Goal: Task Accomplishment & Management: Complete application form

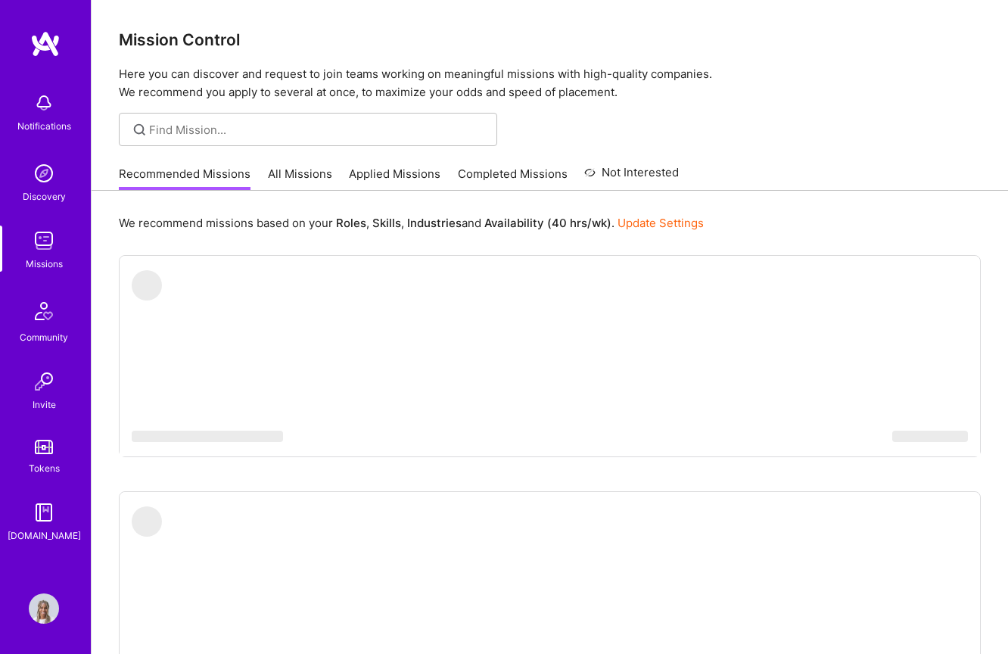
click at [48, 104] on img at bounding box center [44, 103] width 30 height 30
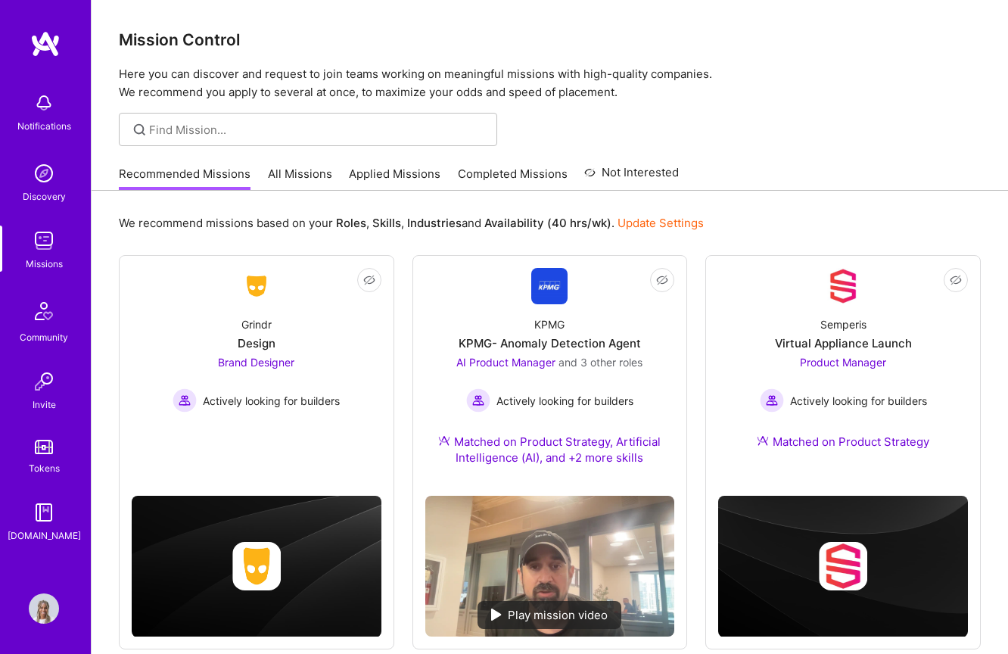
click at [47, 108] on img at bounding box center [44, 103] width 30 height 30
click at [675, 176] on div "Notifications Discovery Missions Community Invite Tokens [DOMAIN_NAME] Profile …" at bounding box center [504, 544] width 1008 height 1089
click at [306, 175] on link "All Missions" at bounding box center [300, 178] width 64 height 25
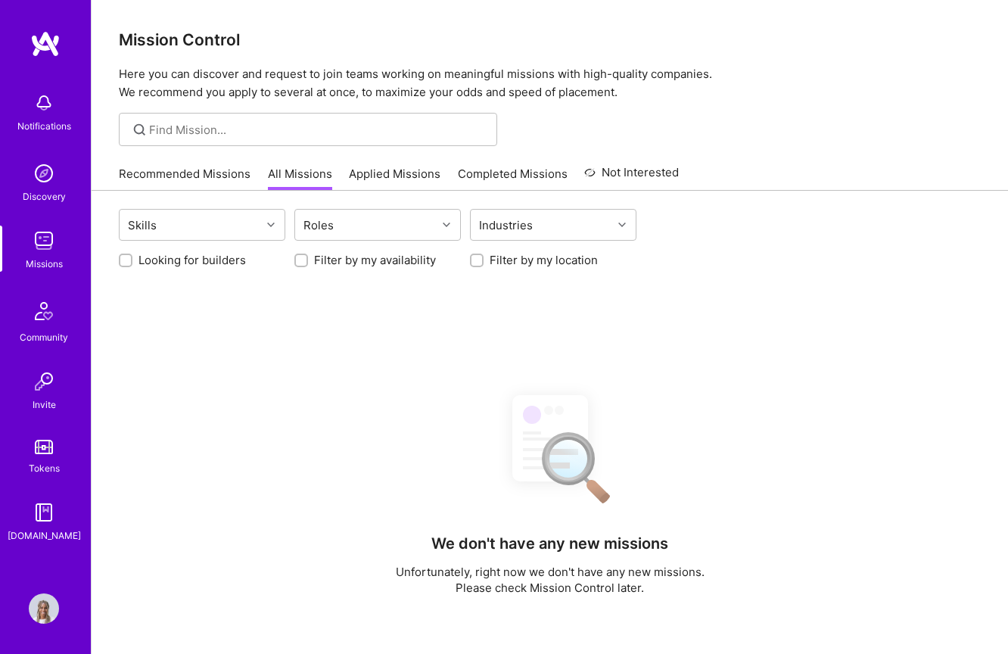
click at [413, 162] on div "Recommended Missions All Missions Applied Missions Completed Missions Not Inter…" at bounding box center [399, 173] width 560 height 33
click at [410, 169] on link "Applied Missions" at bounding box center [395, 178] width 92 height 25
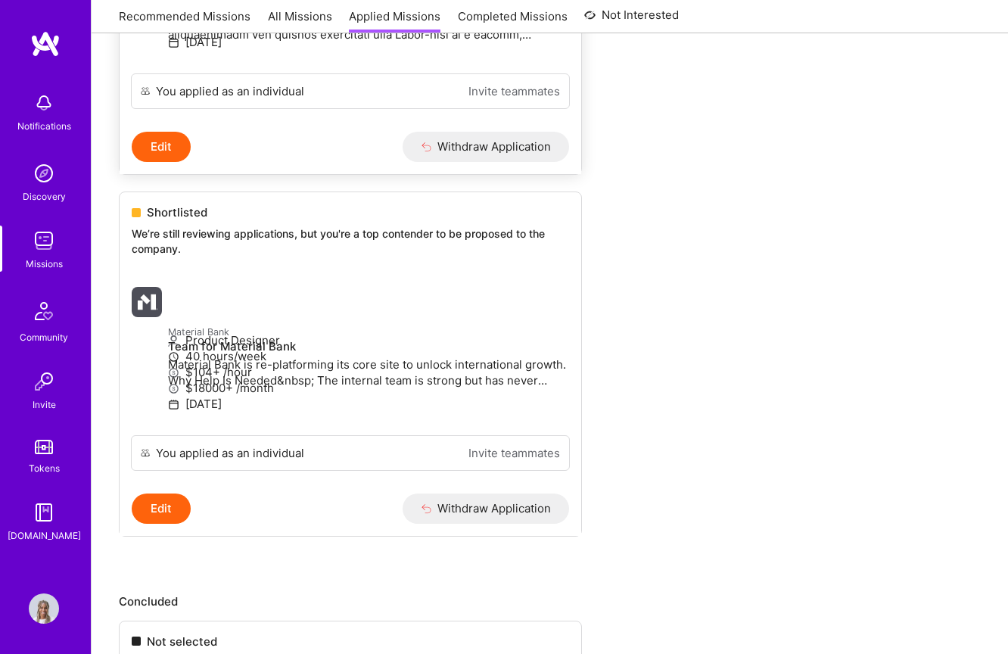
scroll to position [798, 0]
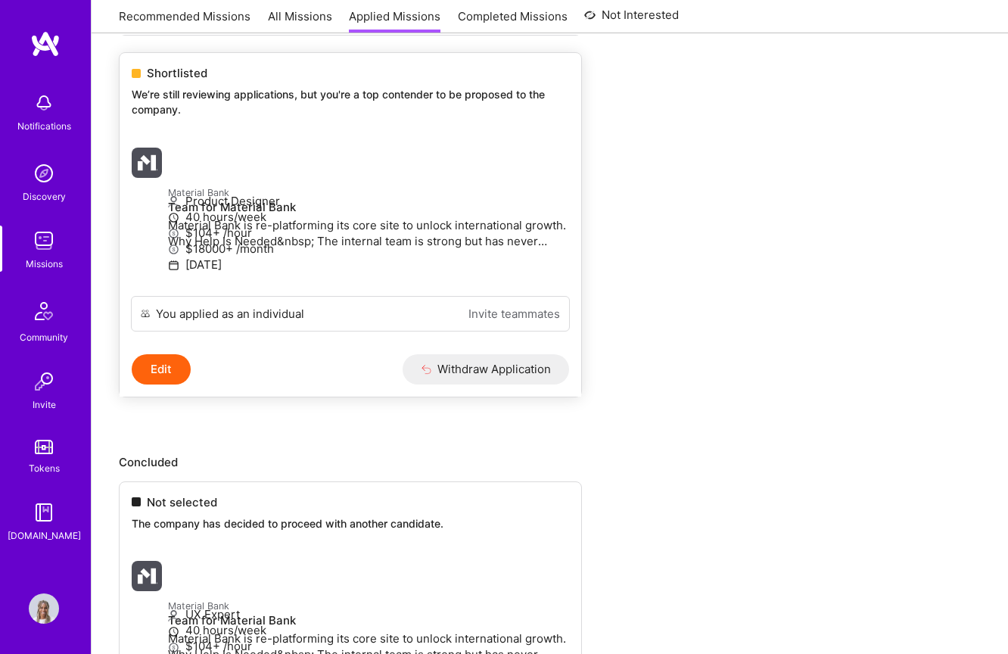
click at [315, 200] on p "Material Bank" at bounding box center [368, 192] width 401 height 17
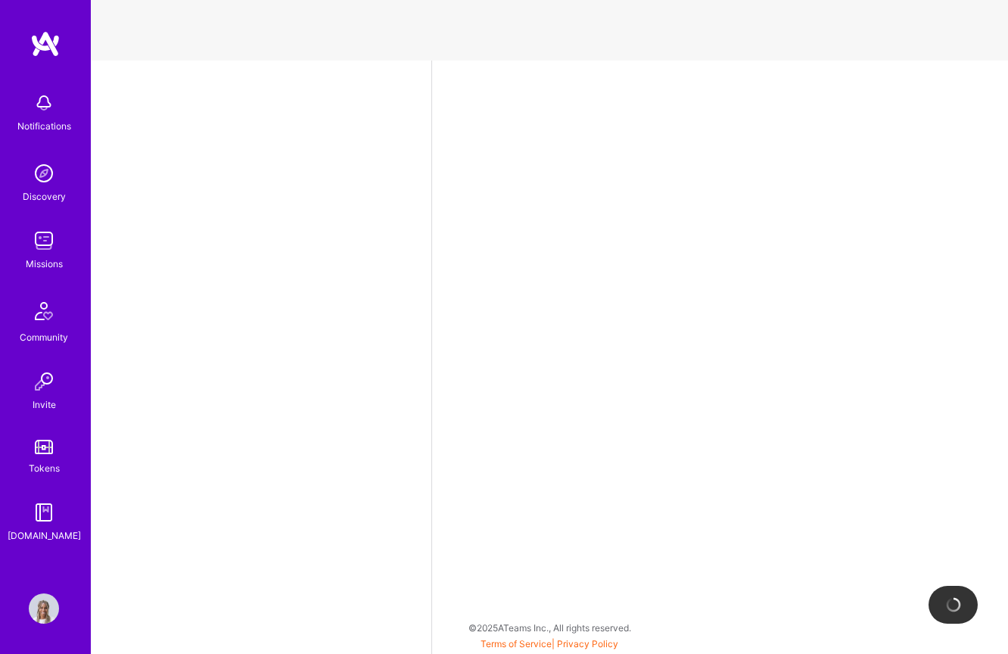
select select "CA"
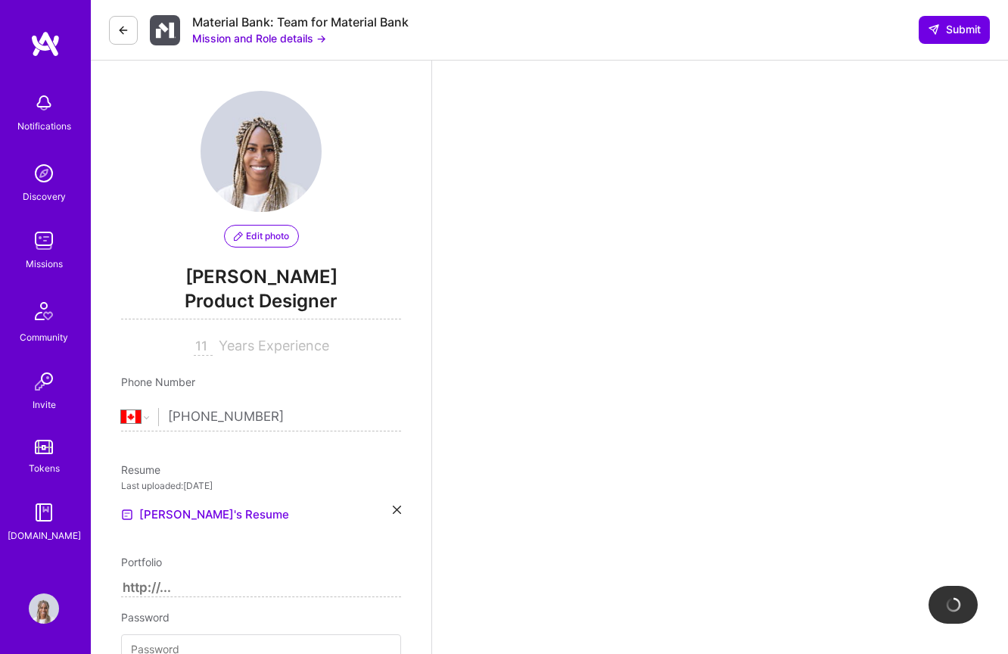
scroll to position [551, 0]
